Goal: Task Accomplishment & Management: Manage account settings

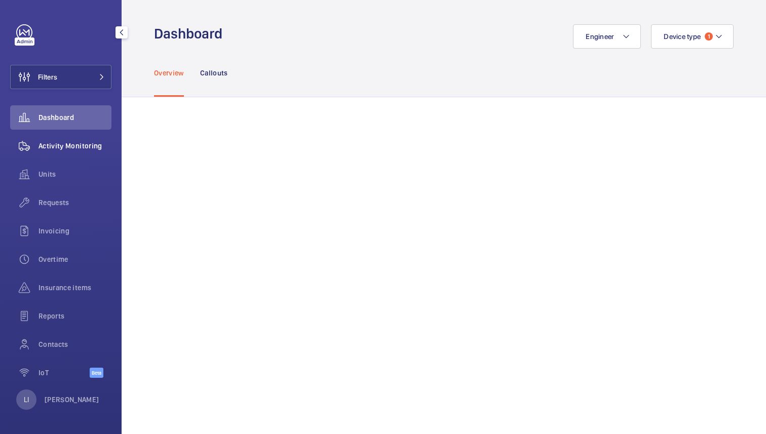
click at [68, 145] on span "Activity Monitoring" at bounding box center [75, 146] width 73 height 10
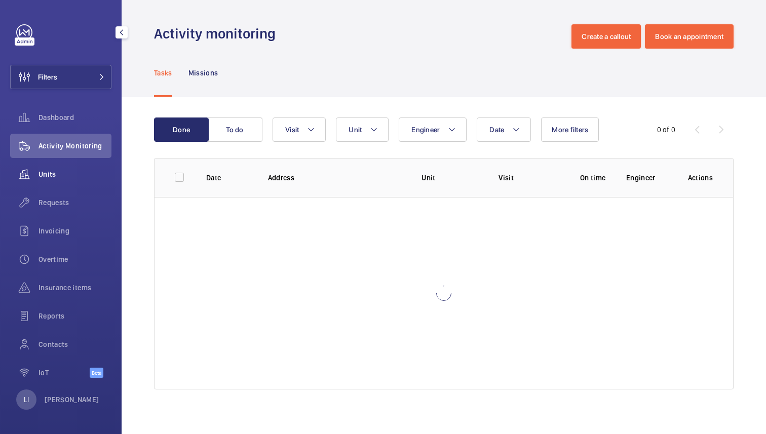
click at [55, 174] on span "Units" at bounding box center [75, 174] width 73 height 10
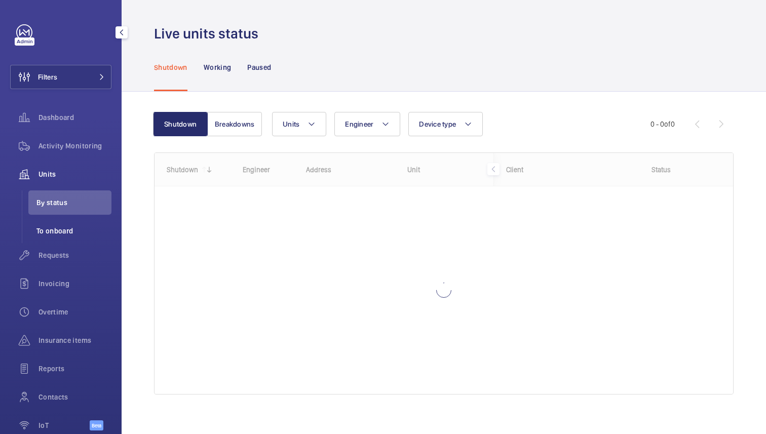
click at [57, 233] on span "To onboard" at bounding box center [73, 231] width 75 height 10
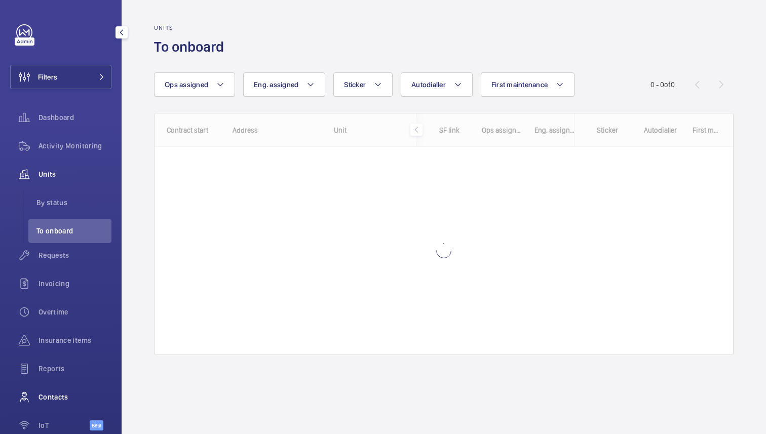
scroll to position [52, 0]
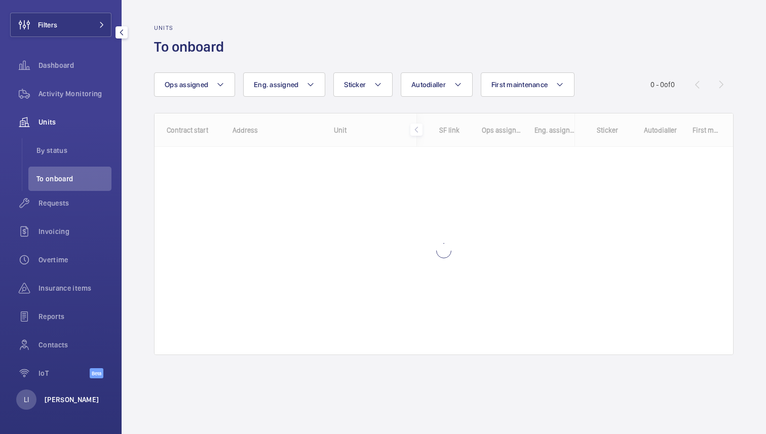
click at [53, 401] on p "[PERSON_NAME]" at bounding box center [72, 400] width 55 height 10
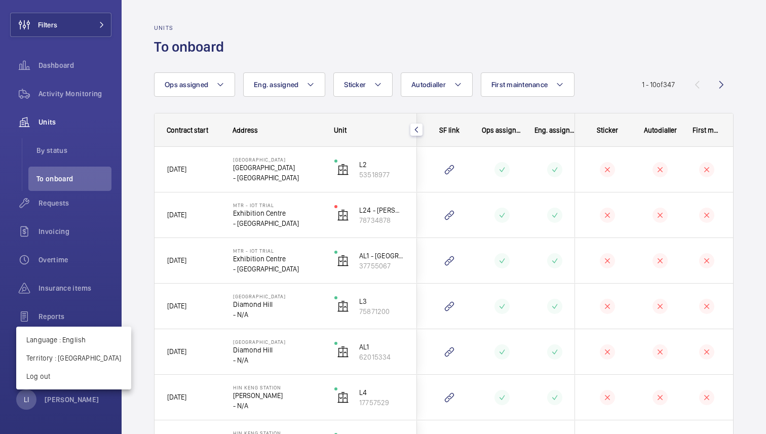
click at [134, 278] on div at bounding box center [383, 217] width 766 height 434
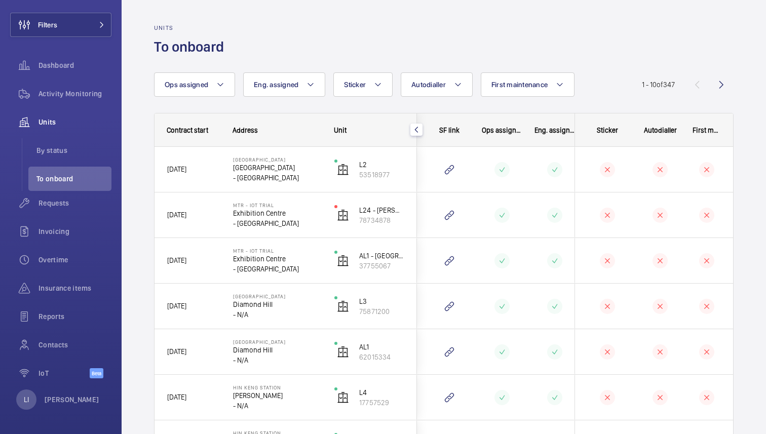
click at [183, 128] on span "Contract start" at bounding box center [188, 130] width 42 height 8
click at [724, 85] on wm-front-icon-button at bounding box center [721, 84] width 24 height 24
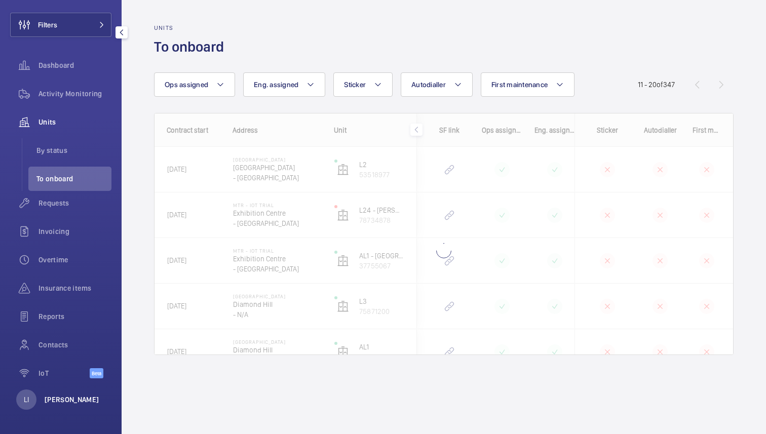
click at [68, 402] on p "[PERSON_NAME]" at bounding box center [72, 400] width 55 height 10
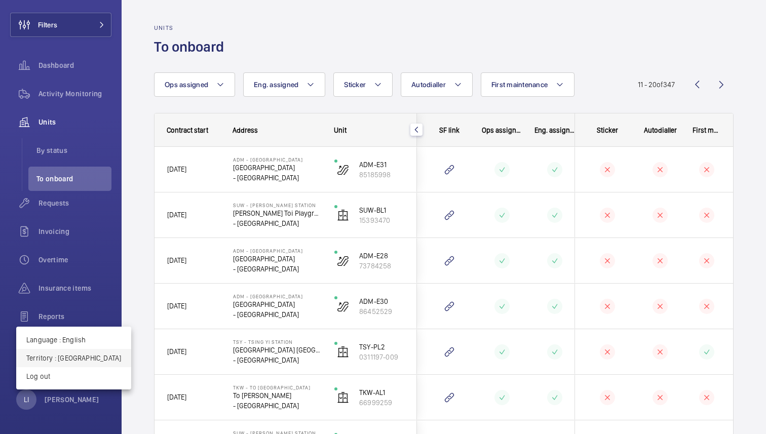
click at [69, 358] on p "Territory : [GEOGRAPHIC_DATA]" at bounding box center [73, 358] width 95 height 10
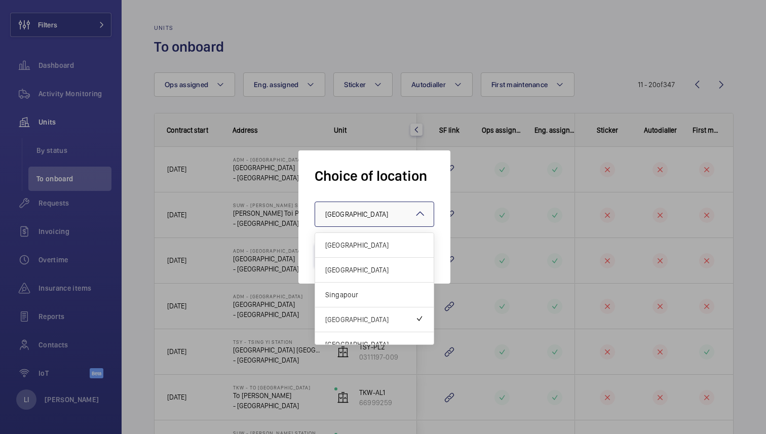
click at [364, 212] on div "× [GEOGRAPHIC_DATA]" at bounding box center [369, 214] width 88 height 10
click at [364, 269] on span "[GEOGRAPHIC_DATA]" at bounding box center [374, 270] width 98 height 10
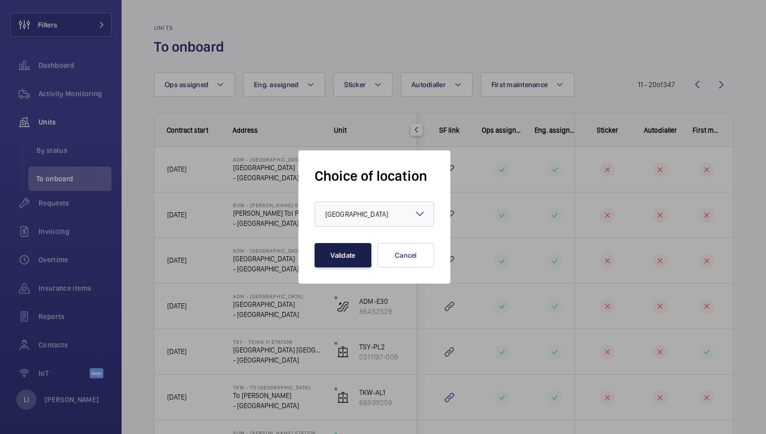
click at [346, 252] on button "Validate" at bounding box center [343, 255] width 57 height 24
